Goal: Information Seeking & Learning: Check status

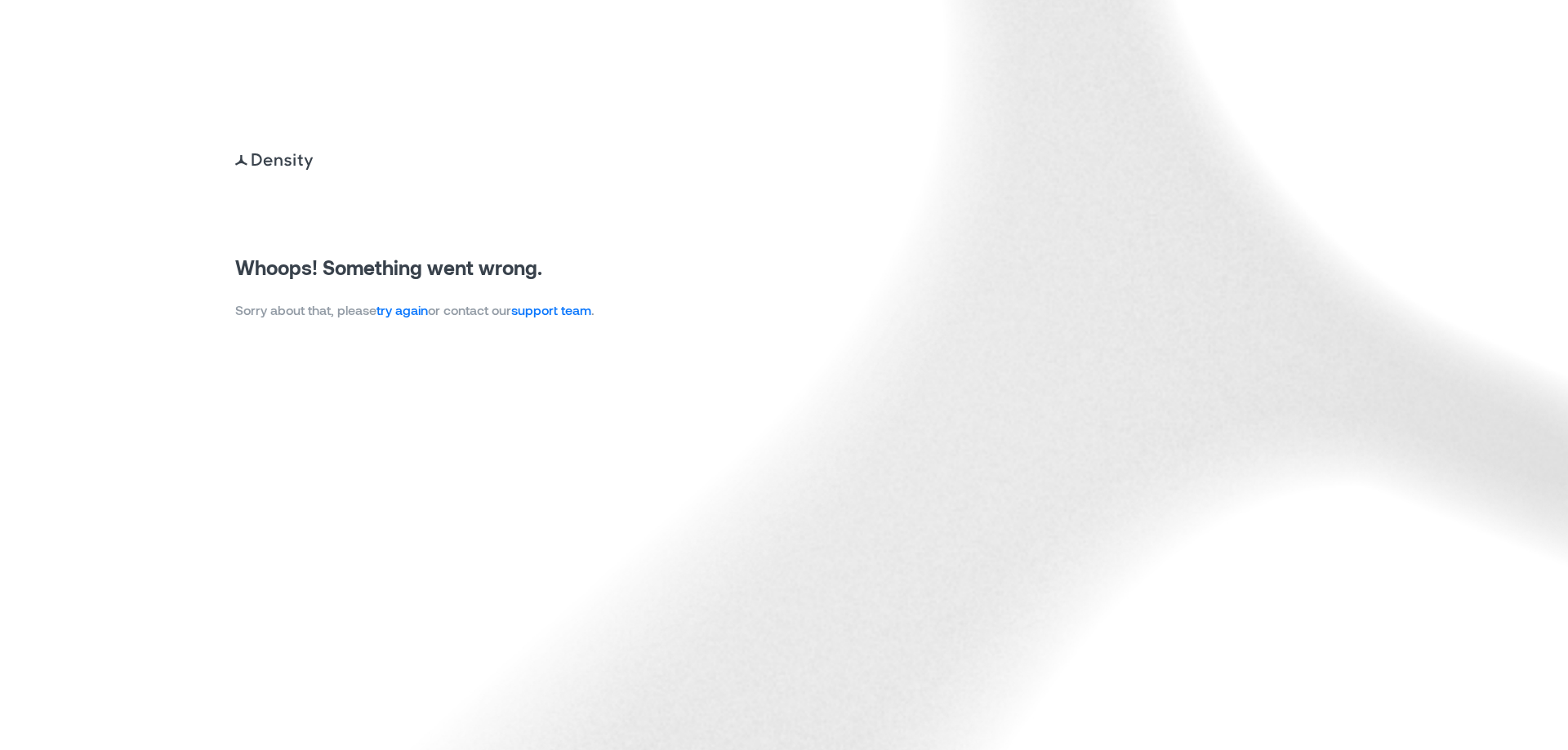
click at [405, 308] on link "try again" at bounding box center [403, 309] width 52 height 15
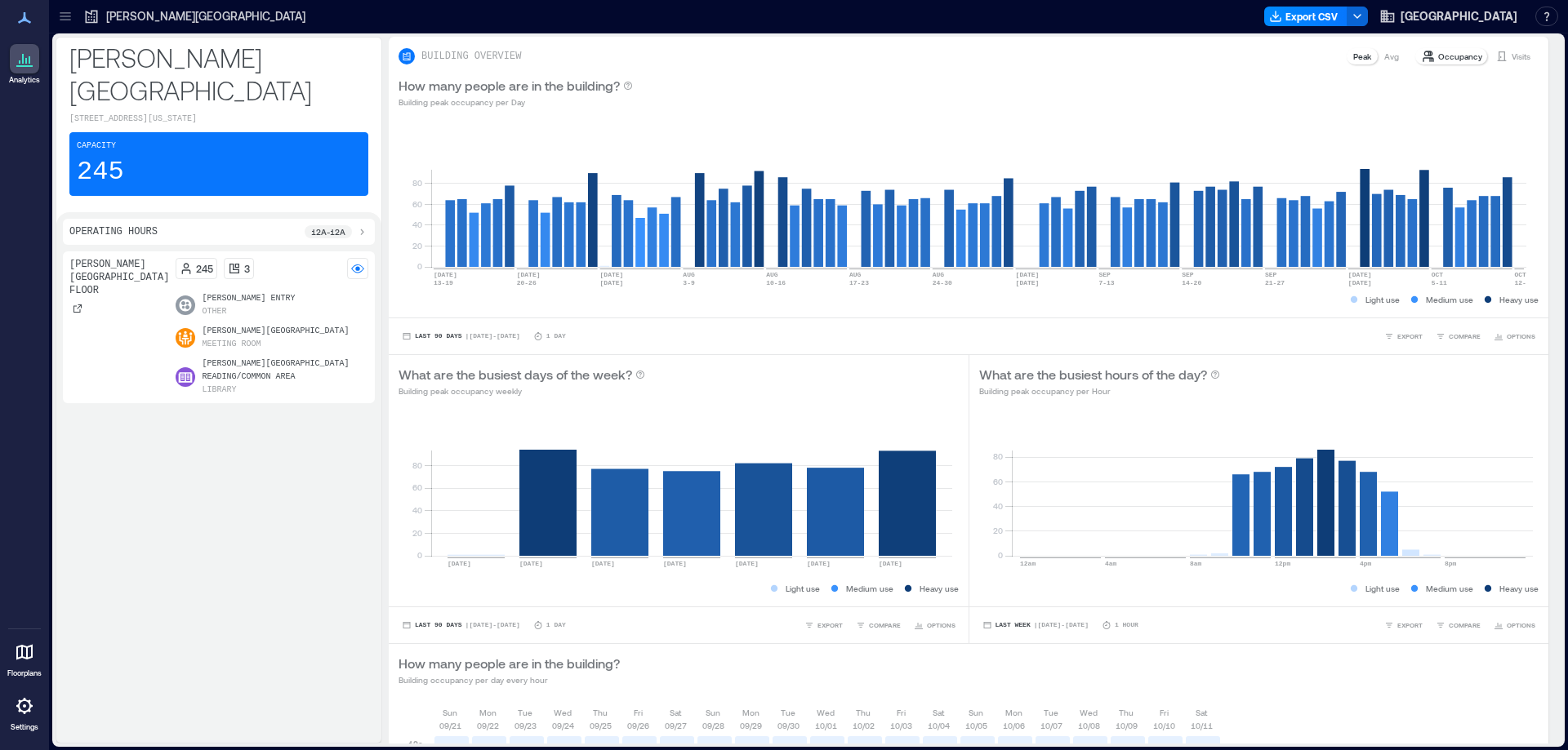
click at [139, 12] on p "Eckstrom-Columbus Library" at bounding box center [205, 16] width 199 height 16
click at [62, 11] on icon at bounding box center [65, 16] width 16 height 16
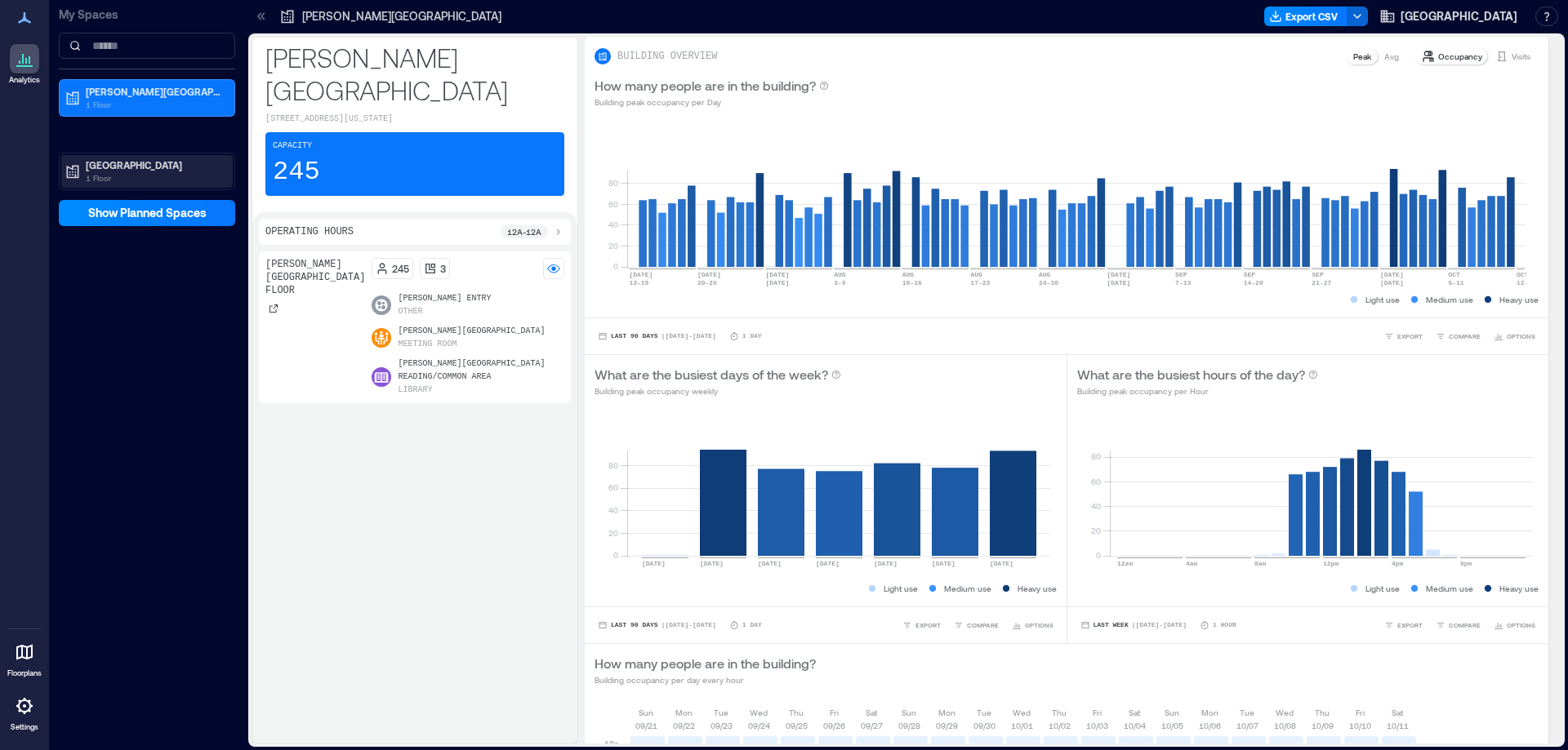
click at [103, 171] on p "1 Floor" at bounding box center [154, 178] width 138 height 13
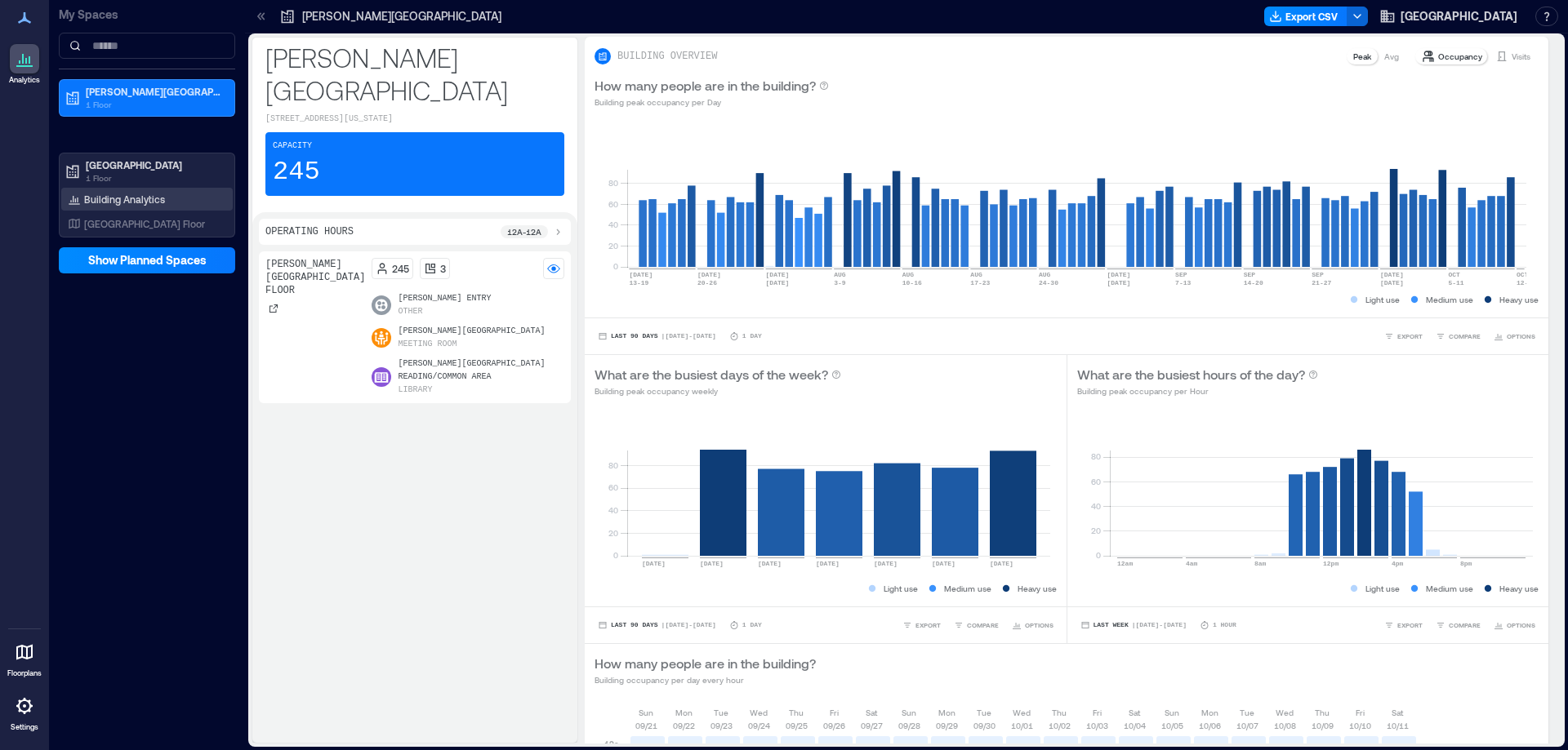
click at [137, 196] on p "Building Analytics" at bounding box center [124, 199] width 81 height 13
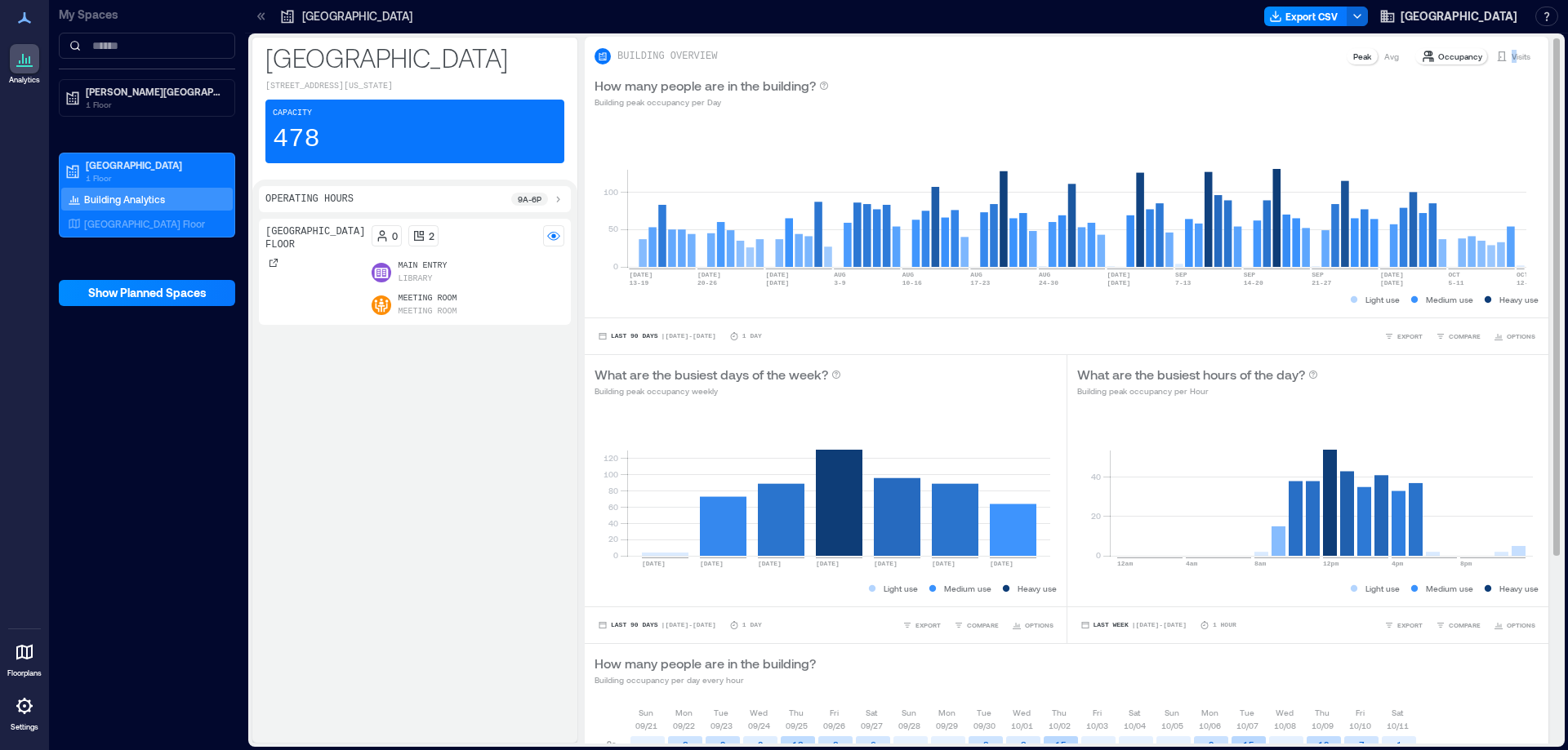
click at [1512, 53] on p "Visits" at bounding box center [1521, 56] width 19 height 13
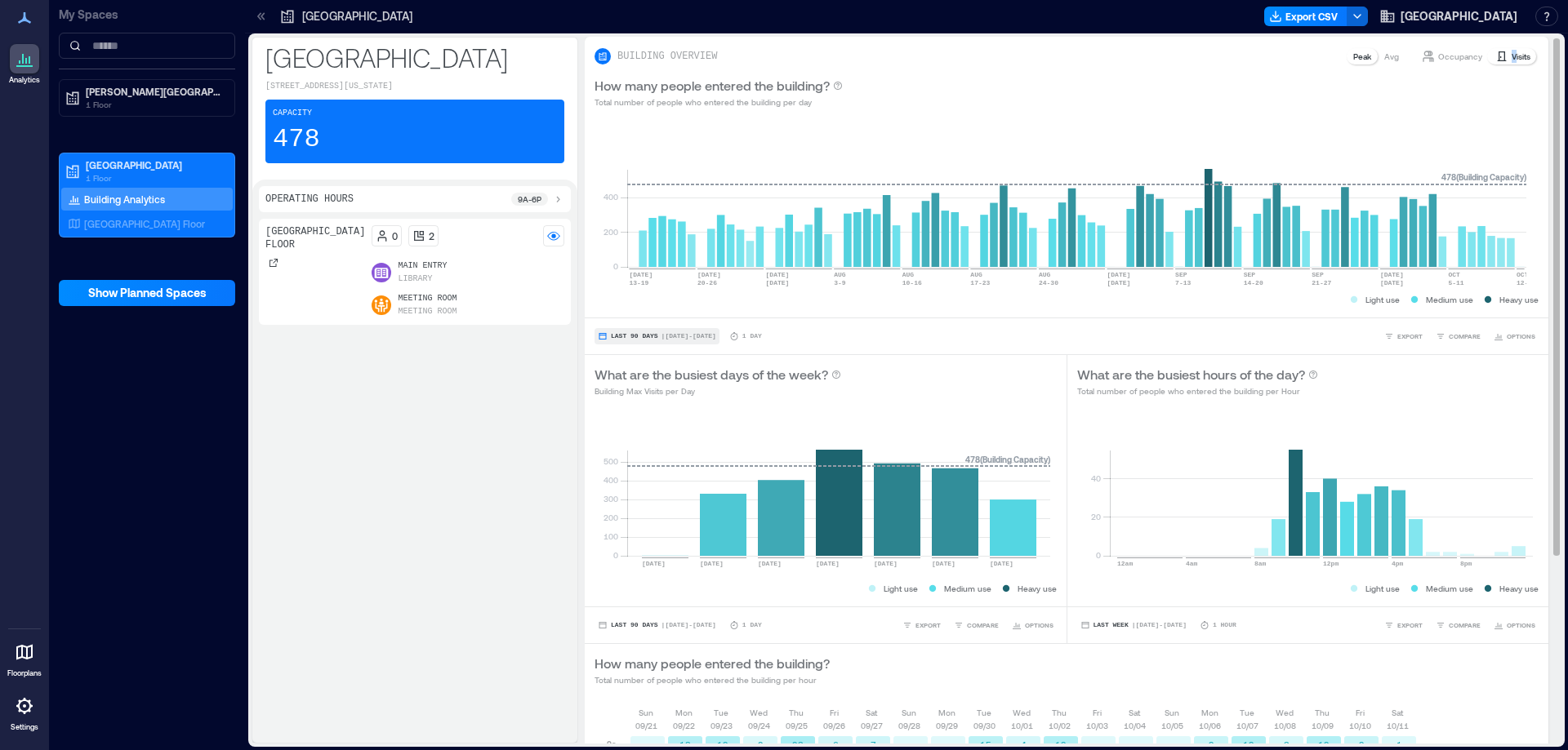
click at [627, 337] on span "Last 90 Days" at bounding box center [634, 337] width 47 height 0
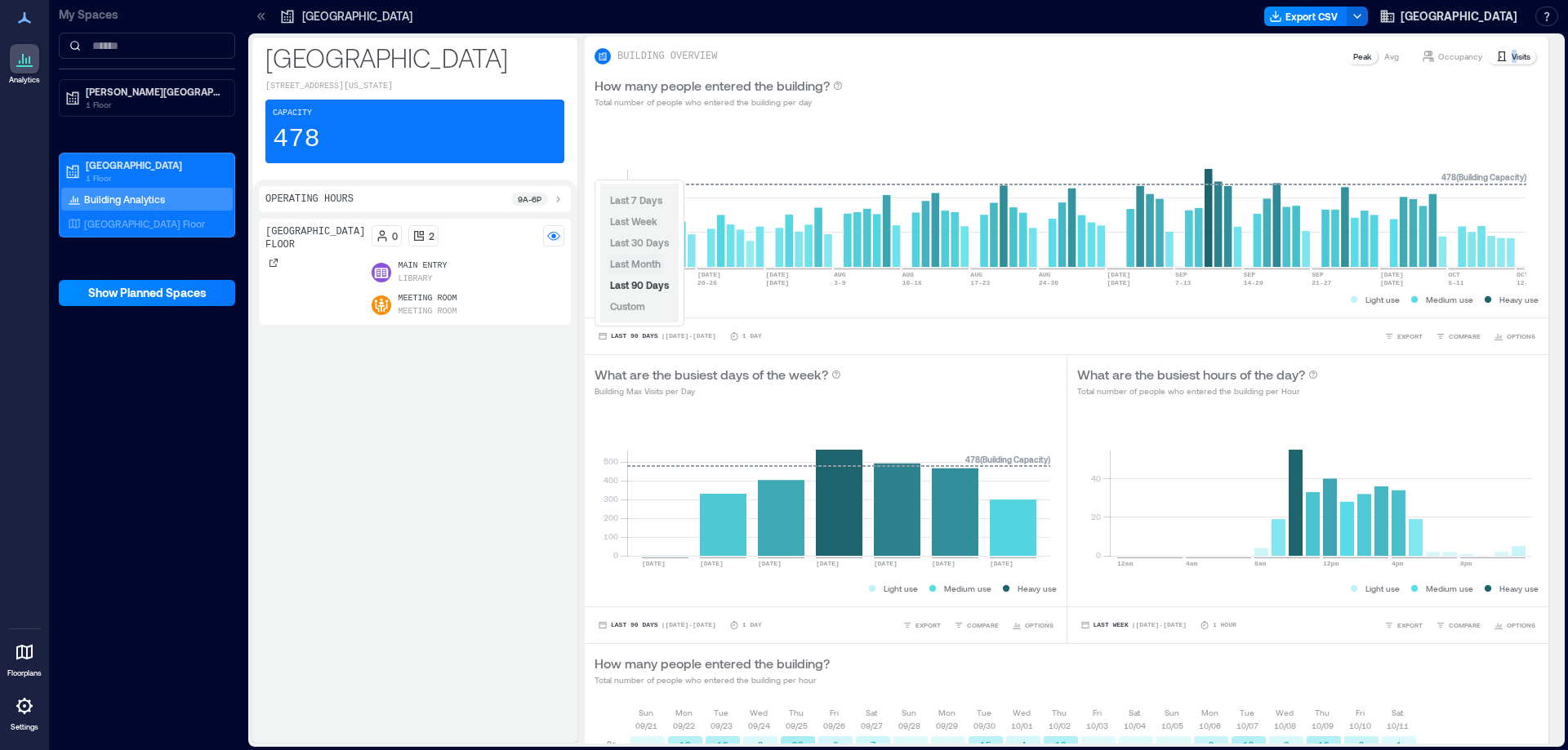
click at [625, 261] on span "Last Month" at bounding box center [635, 263] width 51 height 12
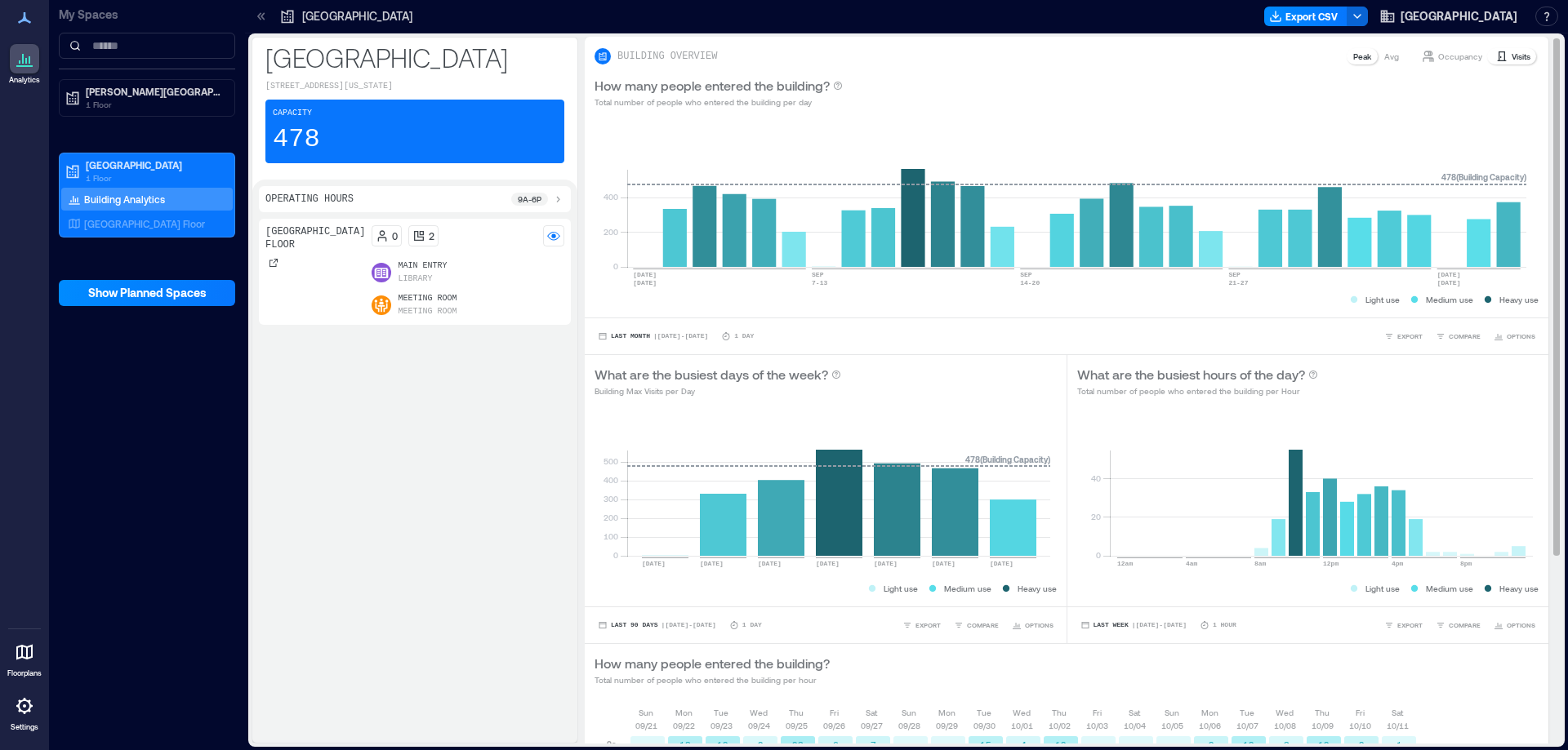
click at [1512, 53] on p "Visits" at bounding box center [1521, 56] width 19 height 13
drag, startPoint x: 644, startPoint y: 274, endPoint x: 876, endPoint y: 170, distance: 254.2
click at [876, 170] on rect at bounding box center [1076, 197] width 899 height 138
click at [681, 56] on p "BUILDING OVERVIEW" at bounding box center [667, 56] width 100 height 13
drag, startPoint x: 709, startPoint y: 95, endPoint x: 763, endPoint y: 112, distance: 56.6
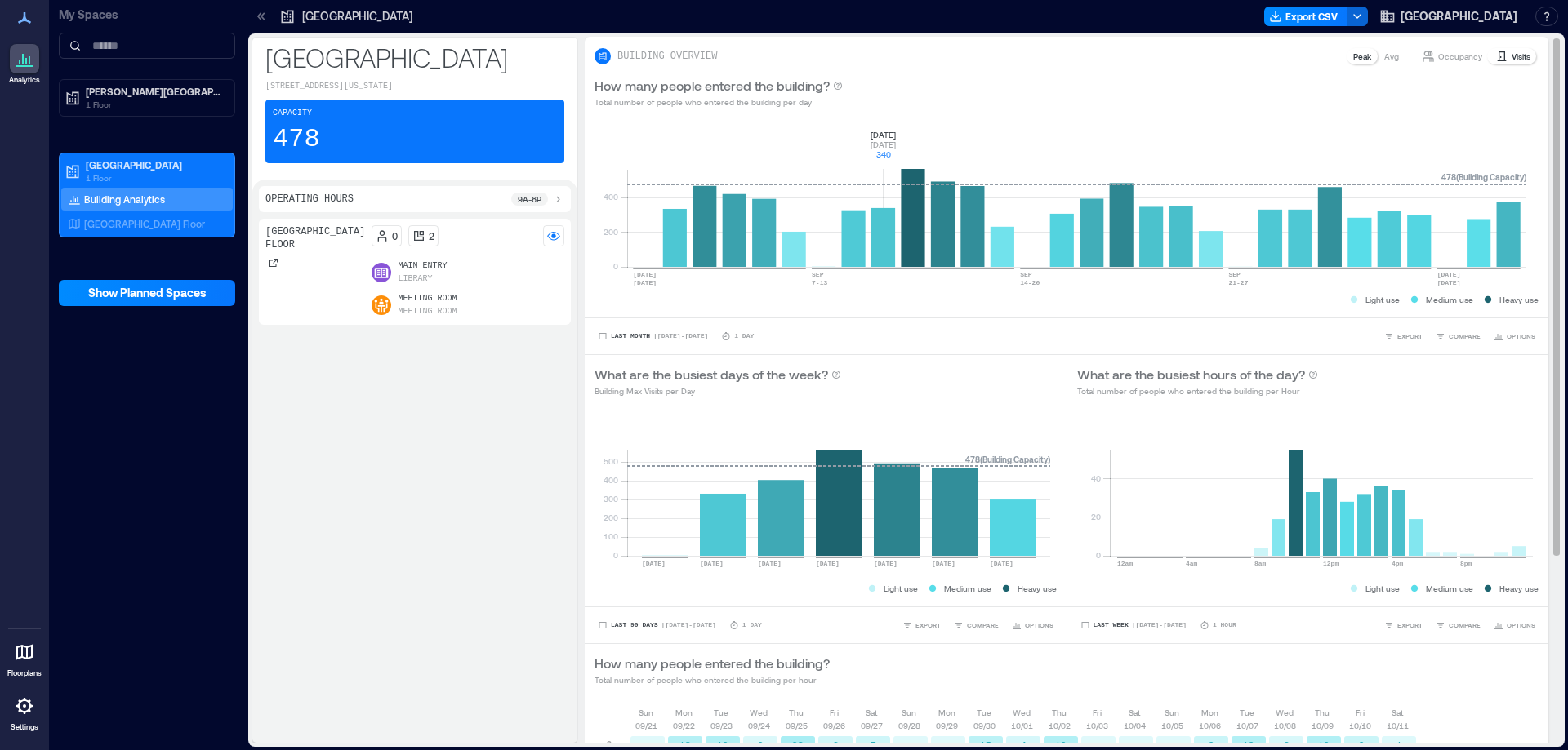
click at [711, 95] on p "How many people entered the building?" at bounding box center [712, 86] width 235 height 20
click at [881, 135] on rect at bounding box center [1076, 197] width 899 height 138
click at [1510, 176] on rect at bounding box center [1076, 197] width 899 height 138
drag, startPoint x: 1509, startPoint y: 177, endPoint x: 1312, endPoint y: 130, distance: 202.5
drag, startPoint x: 1312, startPoint y: 130, endPoint x: 1499, endPoint y: 54, distance: 201.9
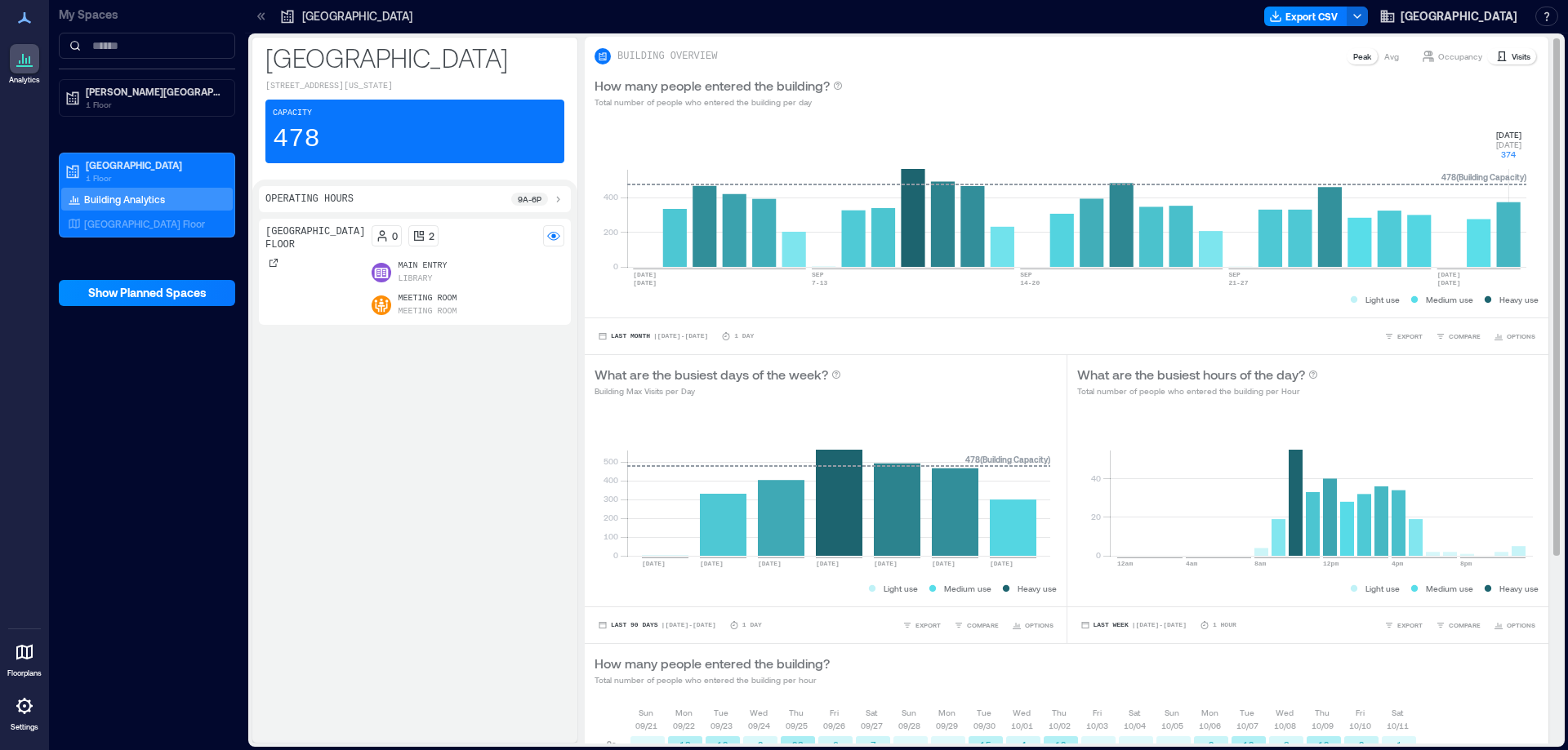
click at [1512, 54] on p "Visits" at bounding box center [1521, 56] width 19 height 13
click at [625, 337] on span "Last Month" at bounding box center [630, 337] width 39 height 0
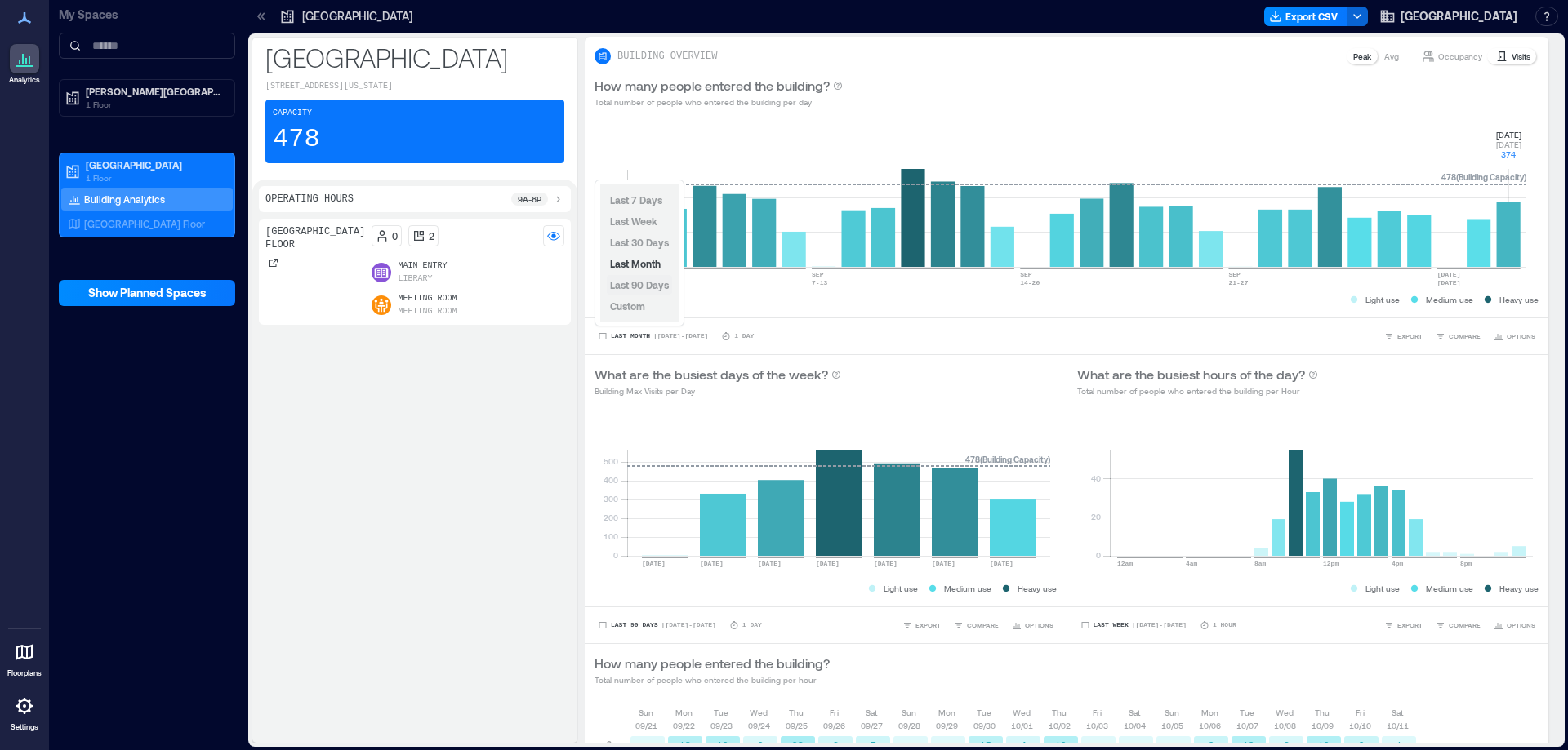
click at [648, 281] on span "Last 90 Days" at bounding box center [639, 285] width 59 height 12
